Goal: Navigation & Orientation: Find specific page/section

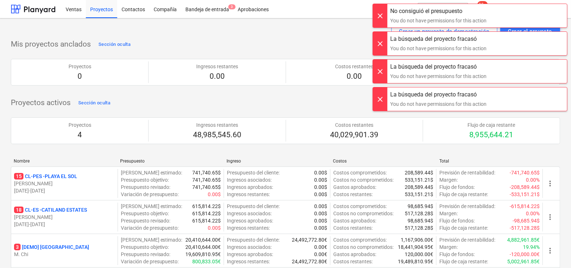
drag, startPoint x: 379, startPoint y: 12, endPoint x: 379, endPoint y: 20, distance: 7.9
click at [379, 12] on div at bounding box center [380, 15] width 14 height 23
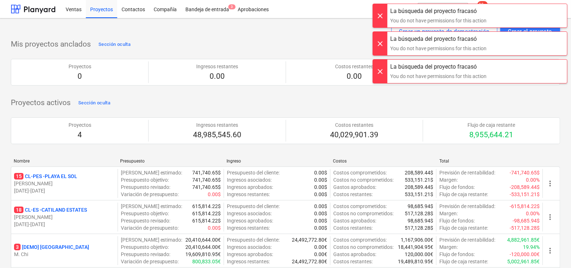
click at [375, 18] on div at bounding box center [380, 15] width 14 height 23
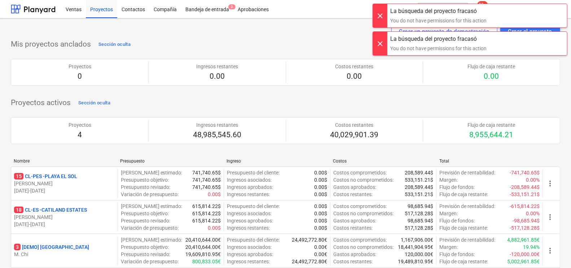
click at [379, 15] on div at bounding box center [380, 15] width 14 height 23
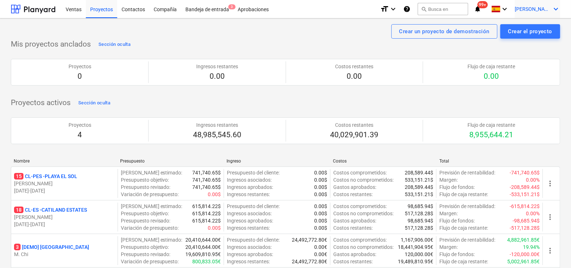
click at [548, 11] on span "[PERSON_NAME]" at bounding box center [533, 9] width 36 height 6
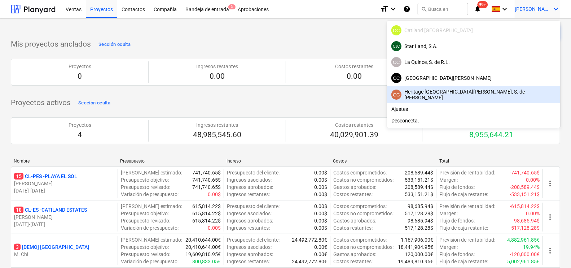
click at [527, 91] on div "CC Heritage [GEOGRAPHIC_DATA][PERSON_NAME], S. de [PERSON_NAME]" at bounding box center [474, 95] width 165 height 12
